Goal: Task Accomplishment & Management: Complete application form

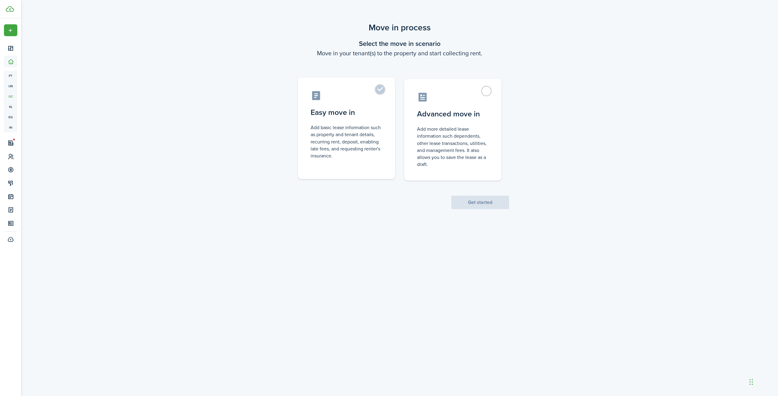
click at [372, 113] on control-radio-card-title "Easy move in" at bounding box center [347, 112] width 72 height 11
radio input "true"
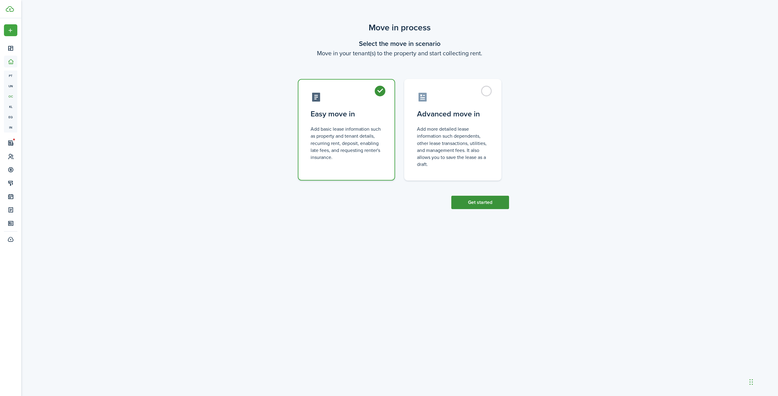
click at [485, 204] on button "Get started" at bounding box center [480, 202] width 58 height 13
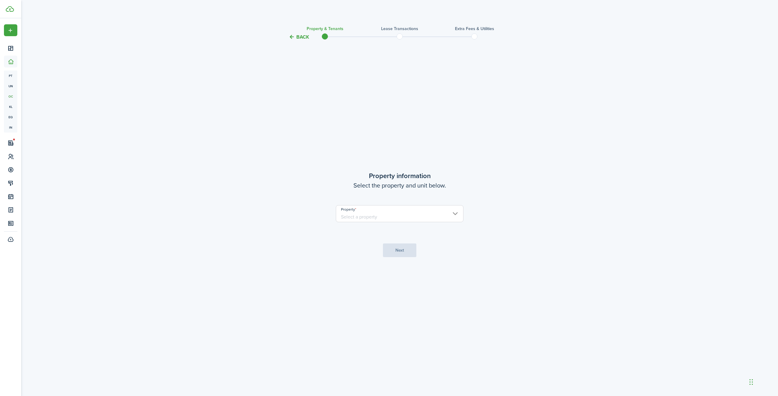
click at [400, 207] on input "Property" at bounding box center [400, 213] width 128 height 17
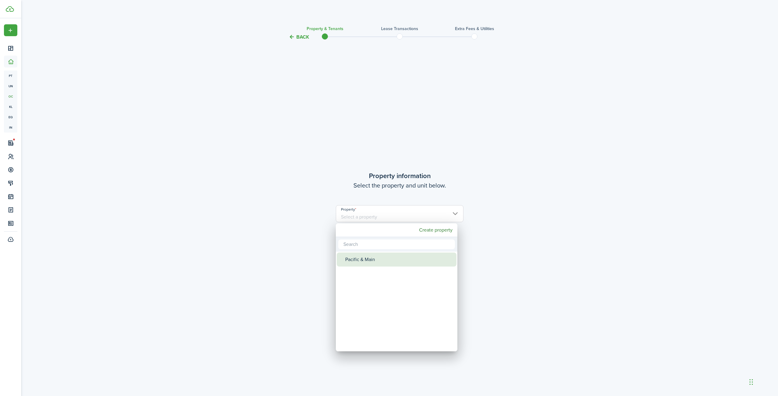
click at [372, 262] on div "Pacific & Main" at bounding box center [399, 260] width 108 height 14
type input "Pacific & Main"
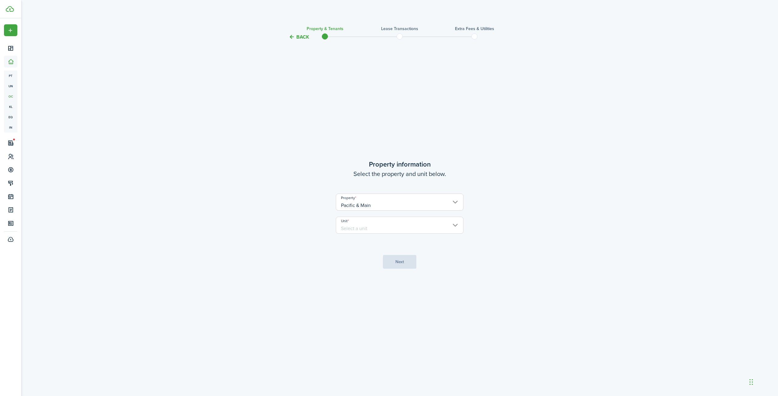
click at [393, 227] on input "Unit" at bounding box center [400, 225] width 128 height 17
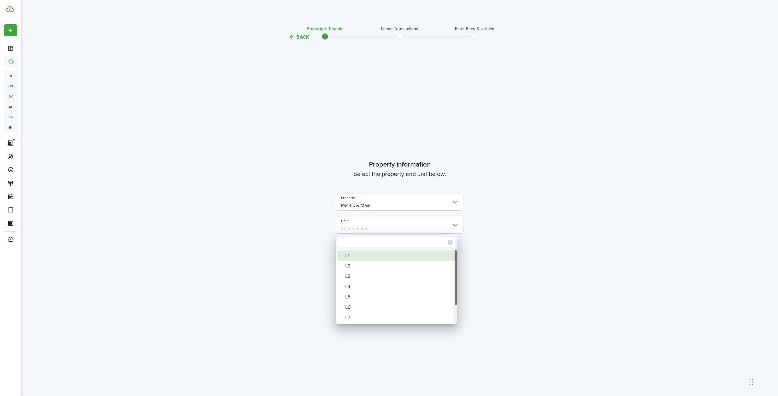
type input "l"
click at [360, 256] on div "L1" at bounding box center [399, 255] width 108 height 10
type input "L1"
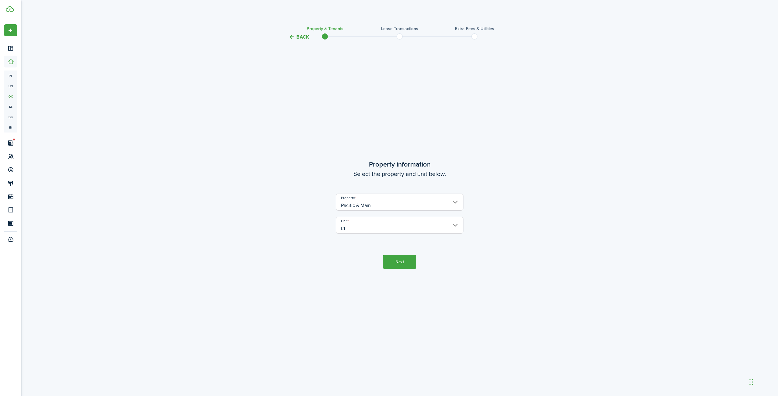
click at [399, 260] on button "Next" at bounding box center [399, 262] width 33 height 14
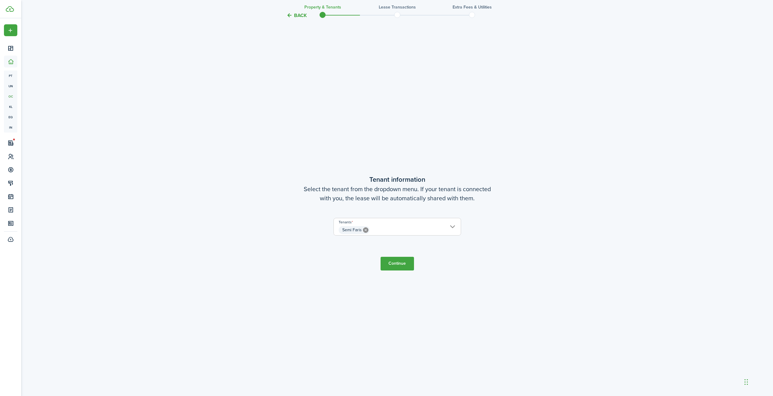
scroll to position [355, 0]
click at [403, 263] on button "Continue" at bounding box center [397, 264] width 33 height 14
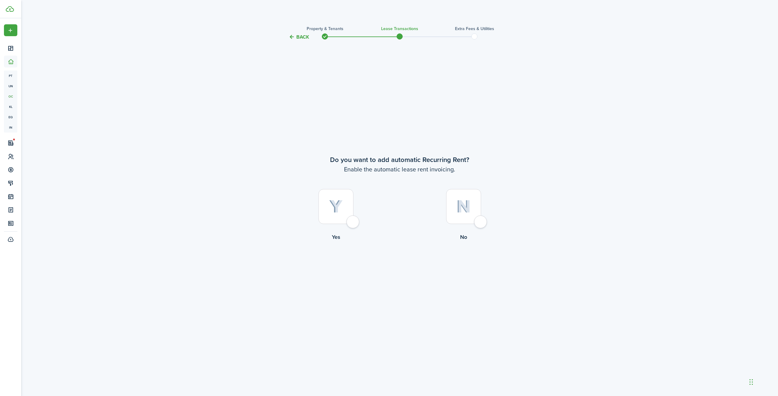
click at [353, 222] on div at bounding box center [335, 206] width 35 height 35
radio input "true"
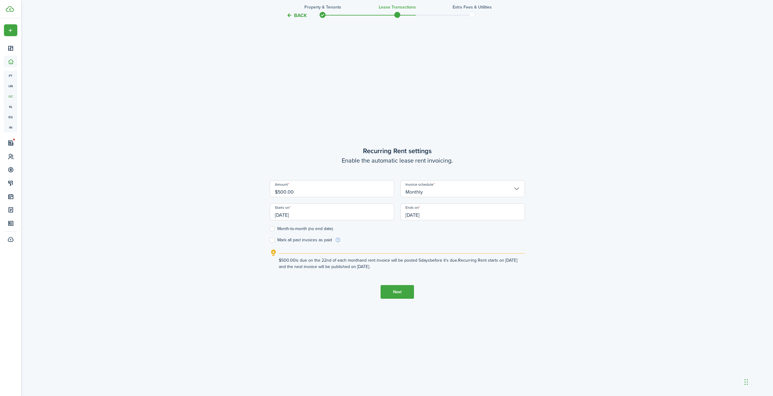
scroll to position [355, 0]
click at [305, 214] on input "[DATE]" at bounding box center [332, 211] width 125 height 17
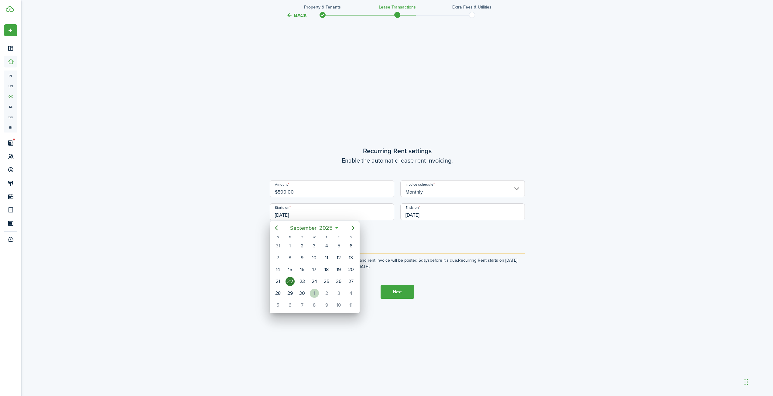
click at [313, 294] on div "1" at bounding box center [314, 293] width 9 height 9
type input "[DATE]"
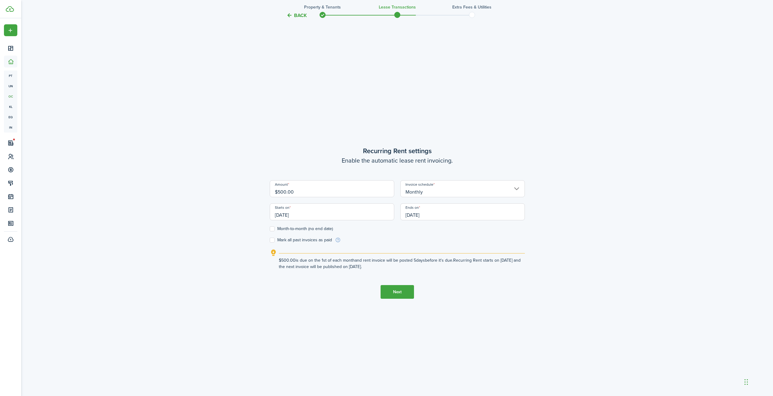
scroll to position [0, 0]
click at [425, 213] on input "[DATE]" at bounding box center [463, 211] width 125 height 17
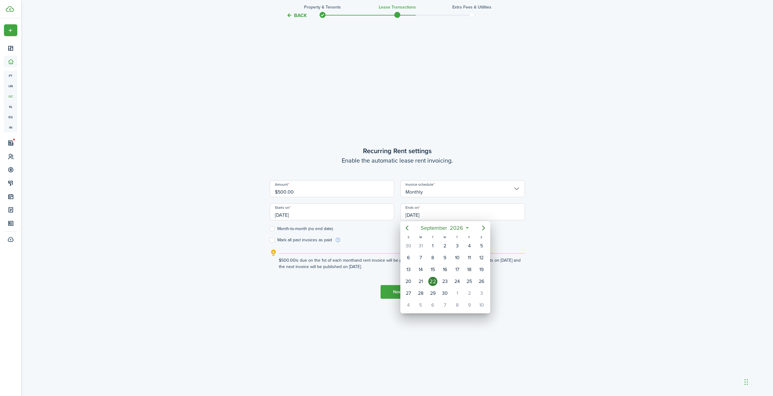
click at [569, 231] on div at bounding box center [386, 197] width 871 height 493
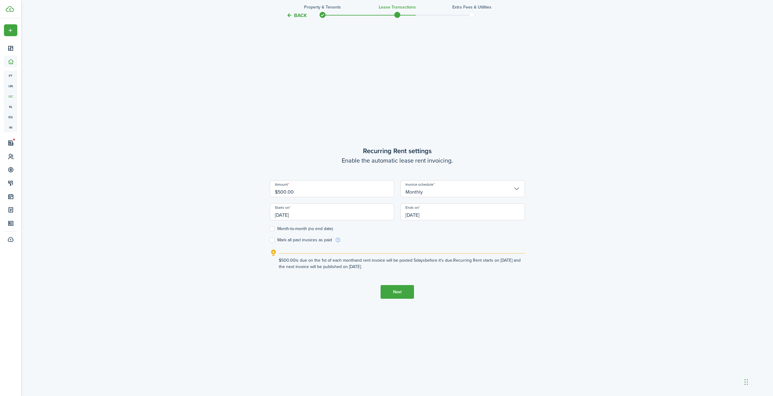
click at [274, 229] on label "Month-to-month (no end date)" at bounding box center [301, 228] width 63 height 5
click at [270, 229] on input "Month-to-month (no end date)" at bounding box center [270, 229] width 0 height 0
checkbox input "true"
click at [297, 17] on button "Back" at bounding box center [297, 15] width 20 height 6
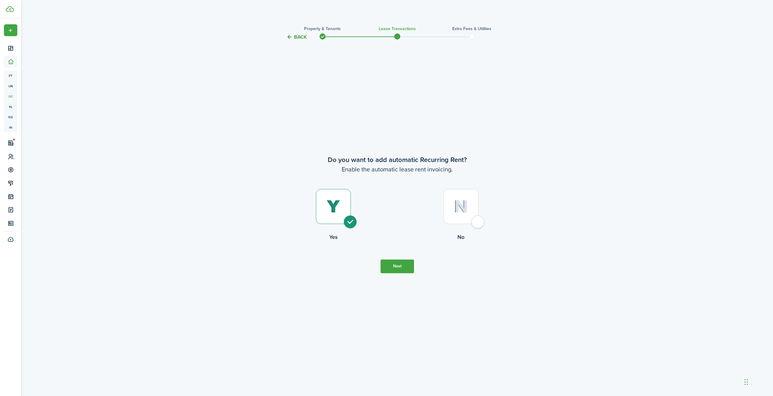
click at [297, 17] on dashboard-content "Back Property & Tenants Lease Transactions Extra fees & Utilities Do you want t…" at bounding box center [397, 396] width 752 height 792
click at [301, 35] on button "Back" at bounding box center [299, 37] width 20 height 6
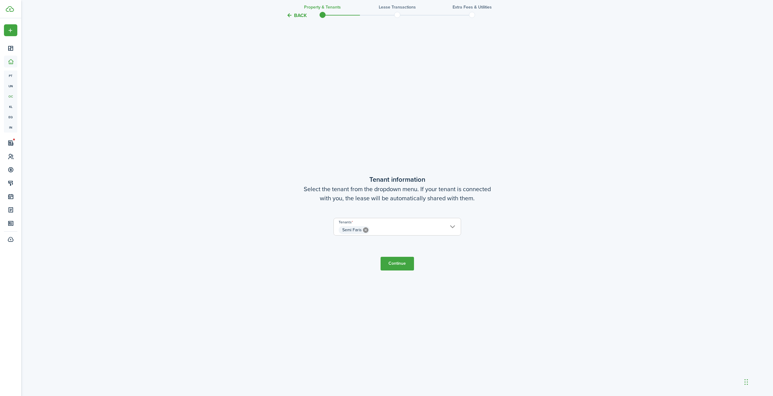
click at [297, 15] on button "Back" at bounding box center [297, 15] width 20 height 6
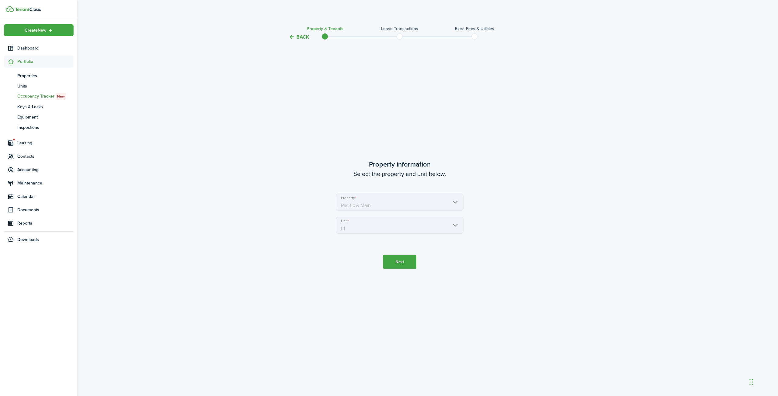
click at [15, 7] on link at bounding box center [42, 9] width 72 height 6
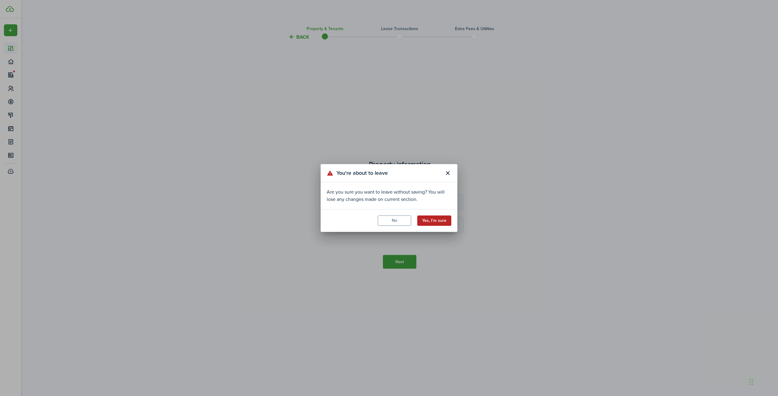
click at [441, 223] on button "Yes, I'm sure" at bounding box center [434, 220] width 34 height 10
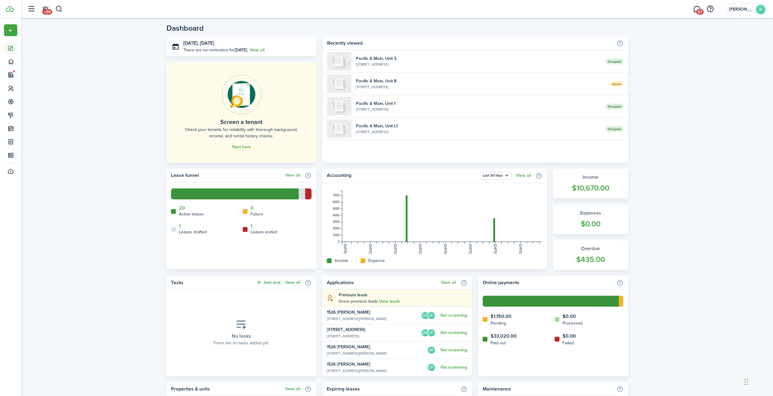
click at [746, 384] on div "Chat Widget" at bounding box center [705, 274] width 136 height 244
click at [747, 384] on div "Chat Widget" at bounding box center [705, 274] width 136 height 244
click at [743, 383] on div "Chat Widget" at bounding box center [701, 274] width 136 height 244
click at [719, 317] on div "Dashboard [DATE], [DATE] There are no reminders for [DATE] . View all Screen a …" at bounding box center [397, 306] width 752 height 571
